Goal: Find contact information: Find contact information

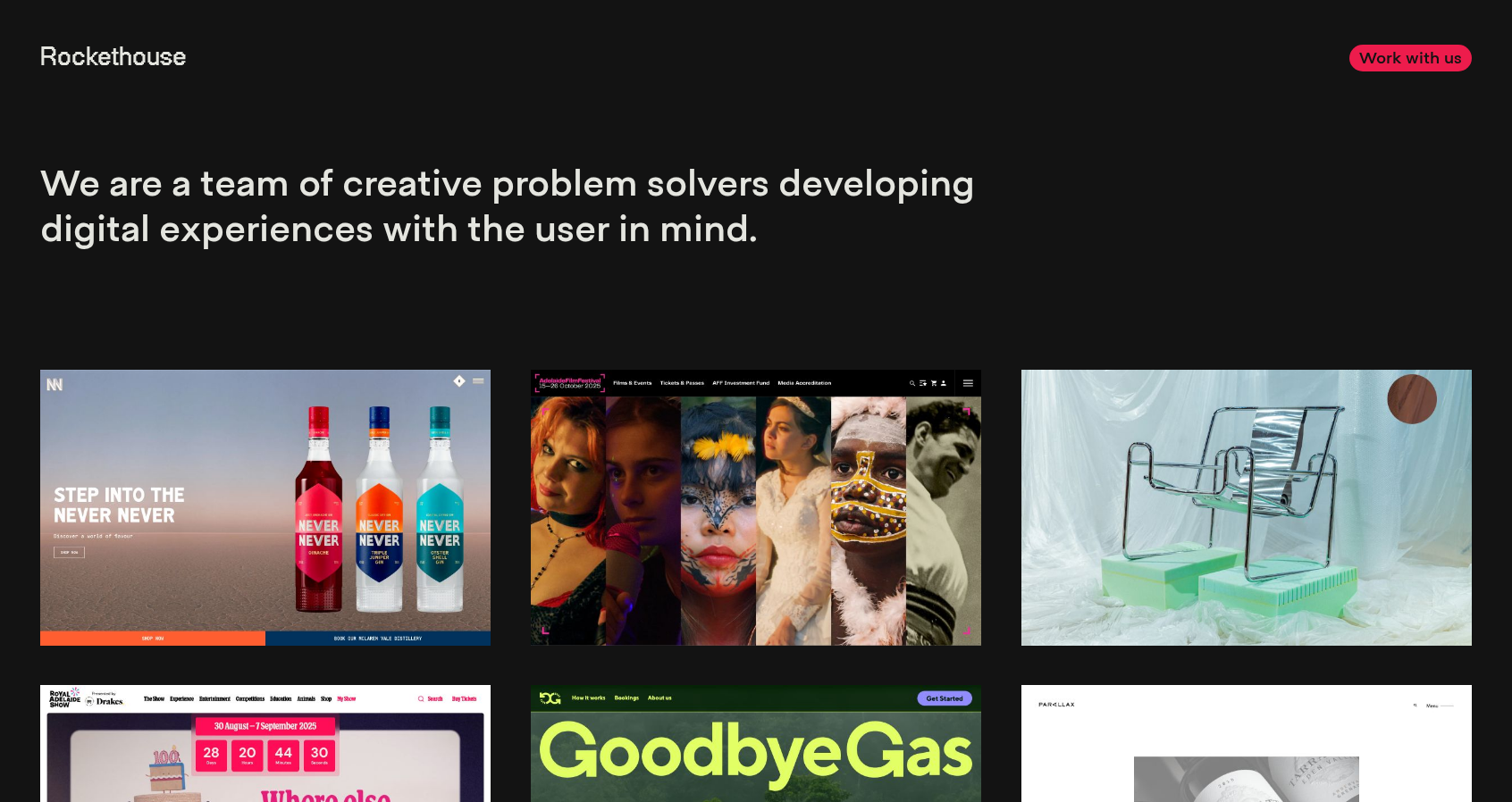
click at [1431, 57] on link "Work with us" at bounding box center [1411, 57] width 123 height 26
click at [119, 62] on link "Rockethouse" at bounding box center [113, 58] width 146 height 25
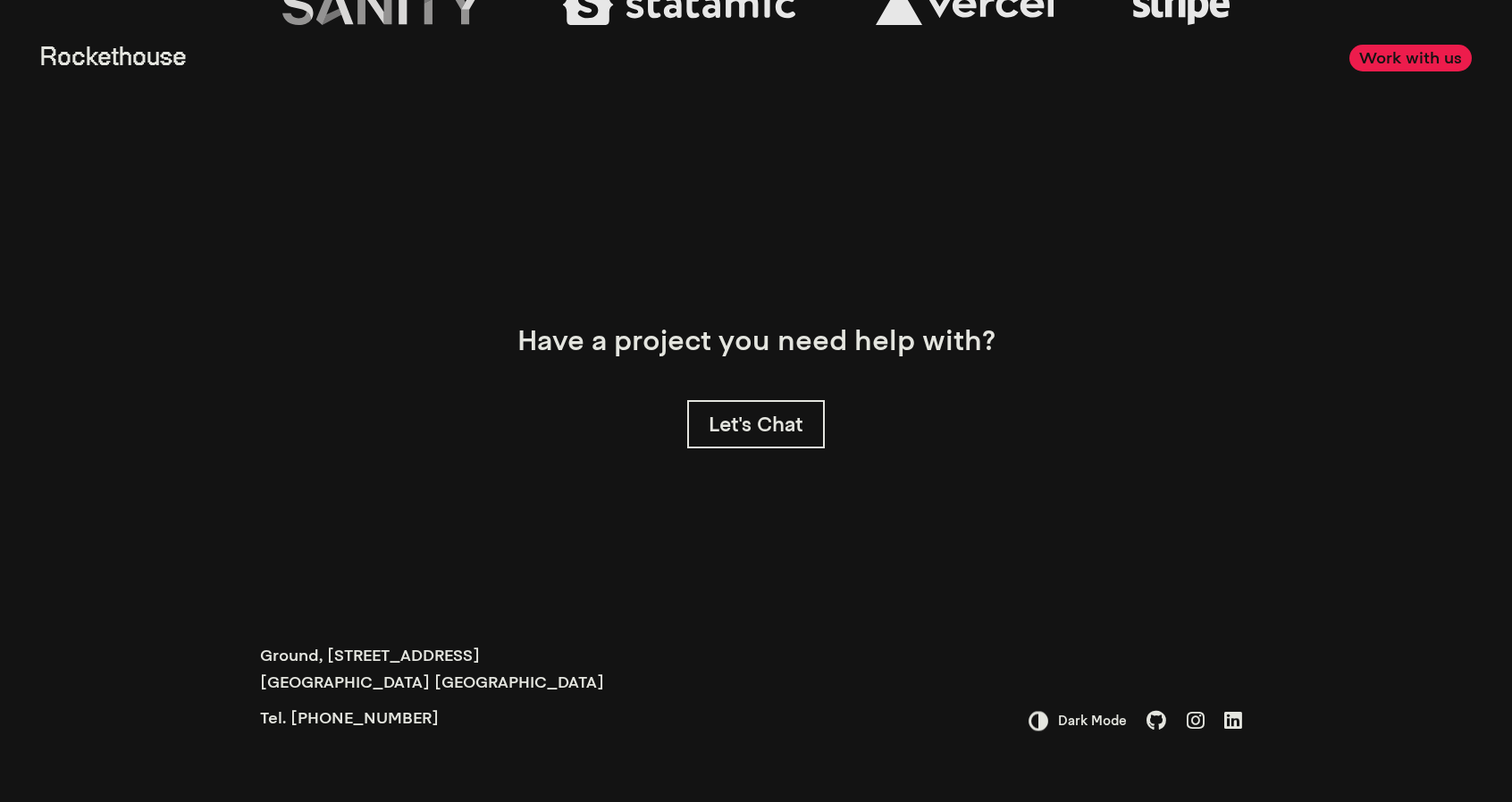
scroll to position [7581, 0]
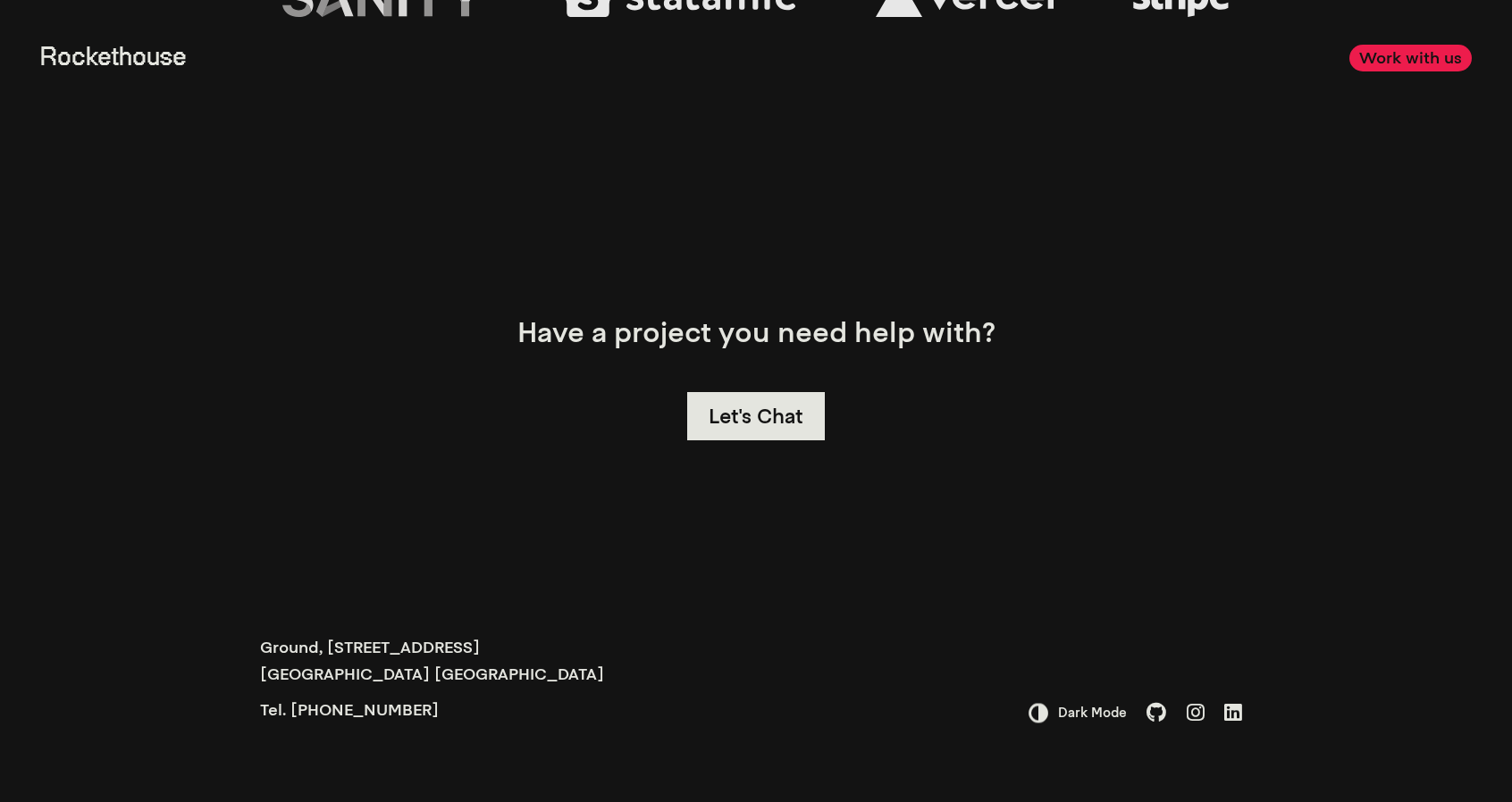
click at [762, 412] on link "Let's Chat" at bounding box center [756, 416] width 139 height 47
